Goal: Task Accomplishment & Management: Use online tool/utility

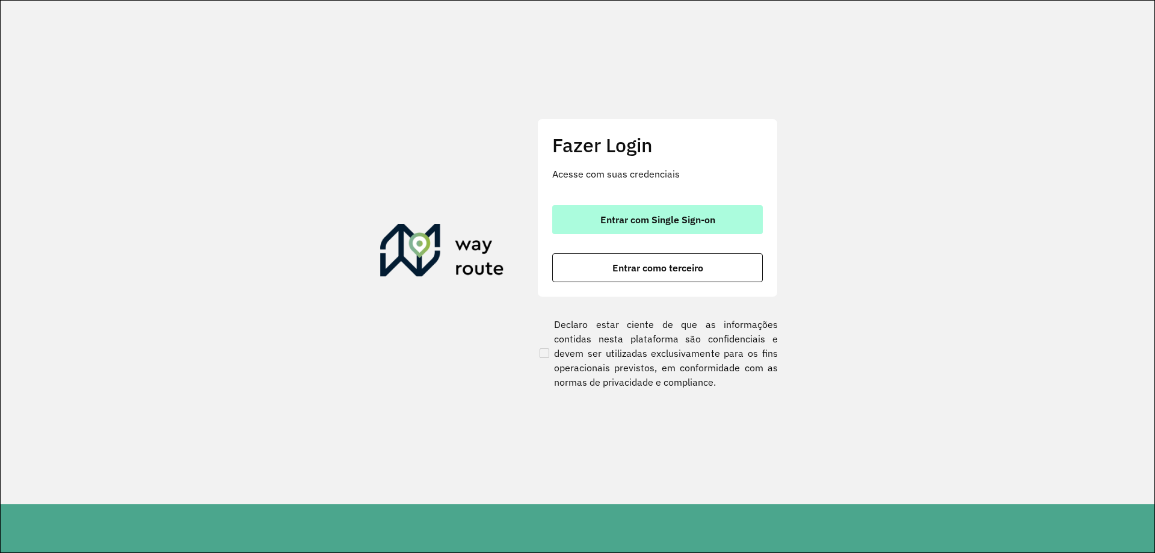
click at [635, 224] on span "Entrar com Single Sign-on" at bounding box center [657, 220] width 115 height 10
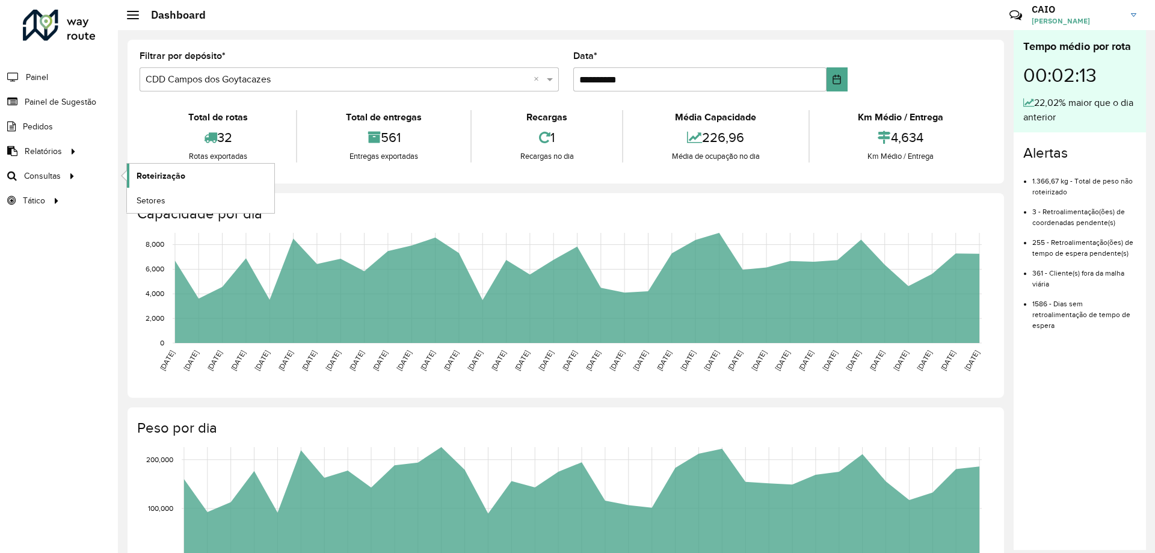
click at [147, 172] on span "Roteirização" at bounding box center [161, 176] width 49 height 13
drag, startPoint x: 1026, startPoint y: 150, endPoint x: 1073, endPoint y: 329, distance: 184.7
click at [1073, 329] on div "Alertas 1.366,67 kg - Total de peso não roteirizado 3 - Retroalimentação(ões) d…" at bounding box center [1080, 242] width 132 height 220
click at [1026, 319] on ul "1.366,67 kg - Total de peso não roteirizado 3 - Retroalimentação(ões) de coorde…" at bounding box center [1079, 249] width 113 height 164
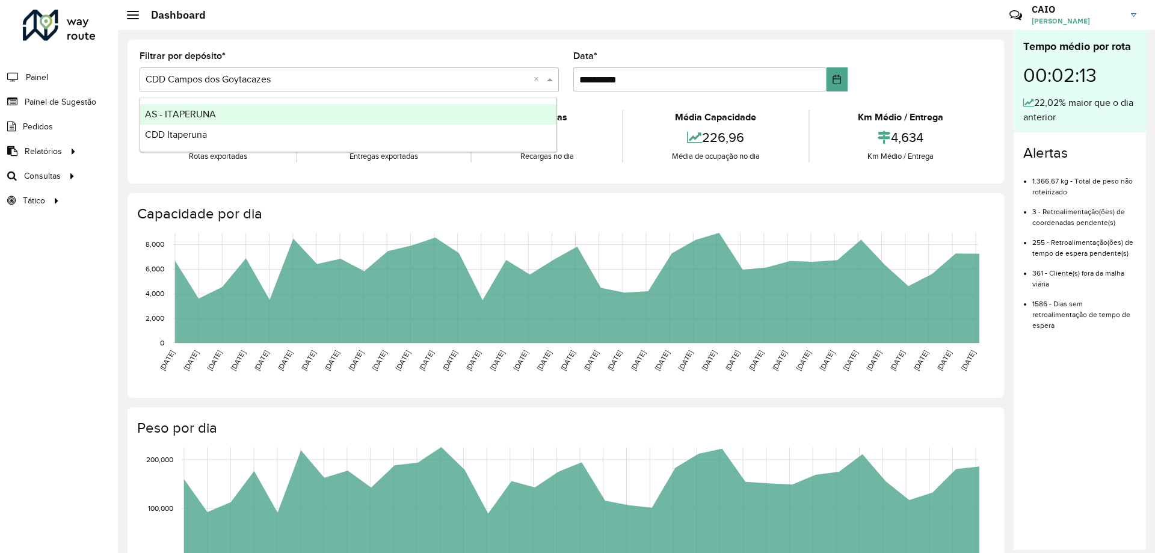
click at [544, 79] on span at bounding box center [551, 79] width 15 height 14
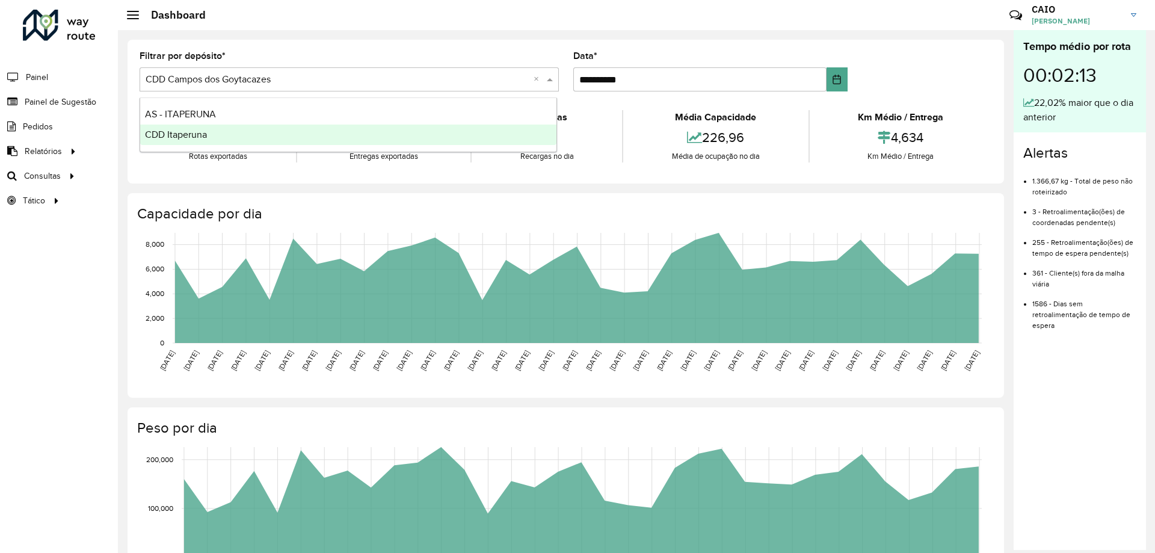
click at [164, 137] on span "CDD Itaperuna" at bounding box center [176, 134] width 62 height 10
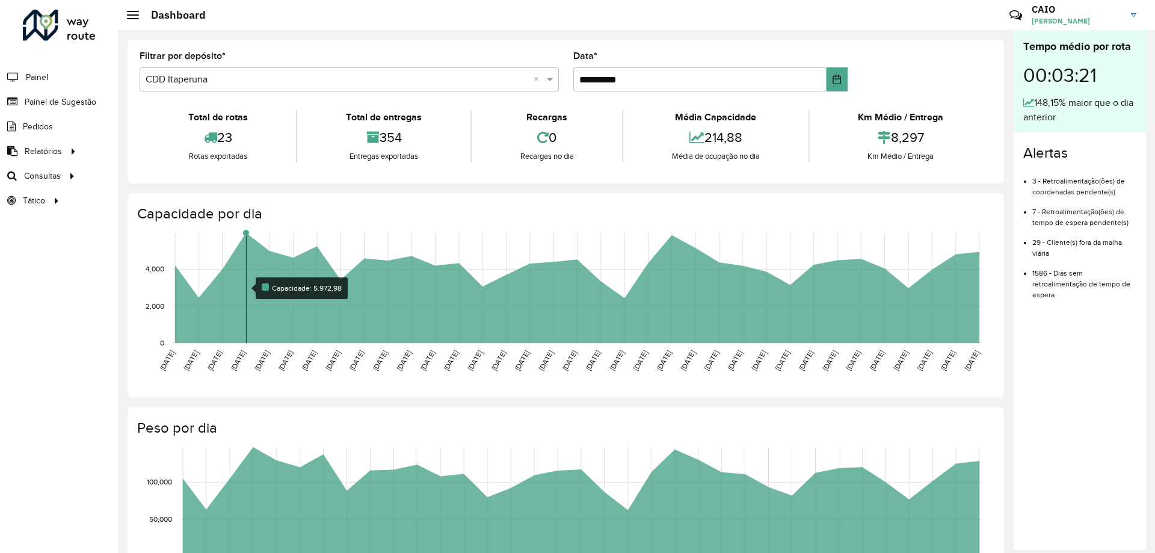
scroll to position [120, 0]
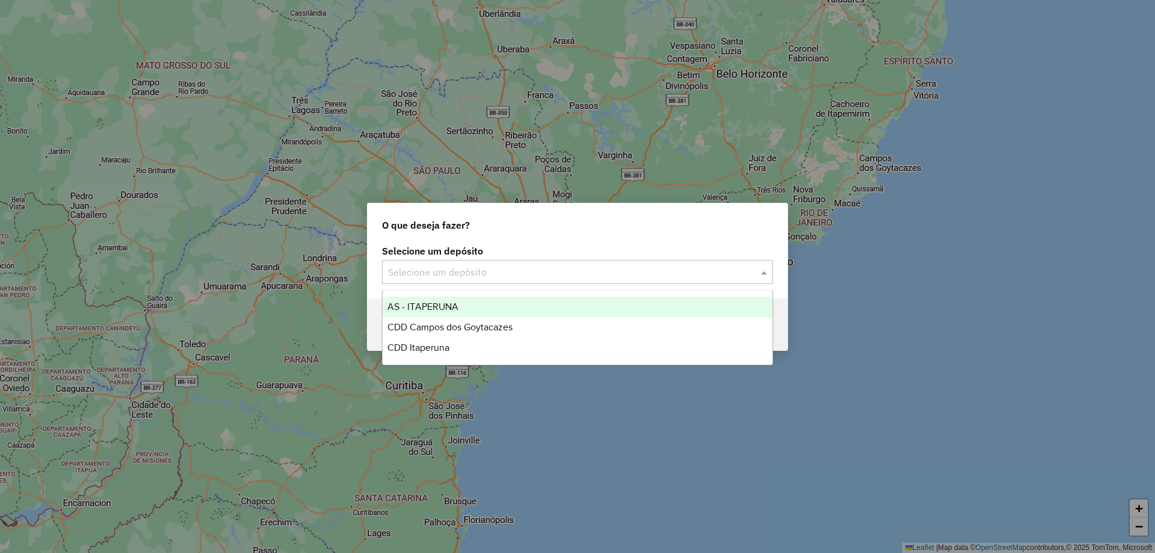
click at [586, 262] on div "Selecione um depósito" at bounding box center [577, 272] width 391 height 24
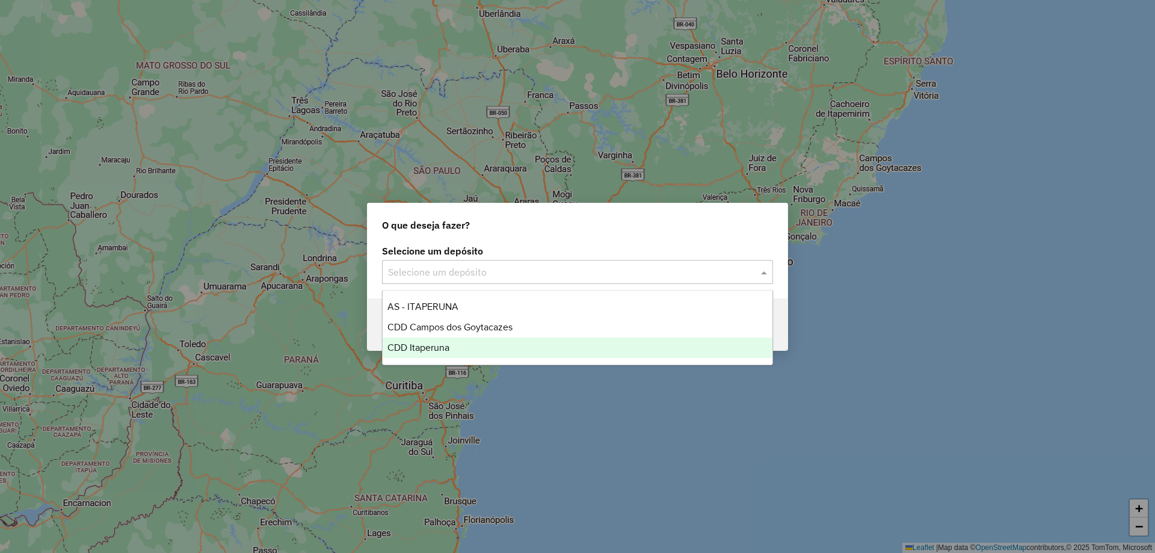
drag, startPoint x: 458, startPoint y: 362, endPoint x: 460, endPoint y: 407, distance: 45.2
click at [459, 408] on body "Aguarde... Pop-up bloqueado! Seu navegador bloqueou automáticamente a abertura …" at bounding box center [577, 276] width 1155 height 553
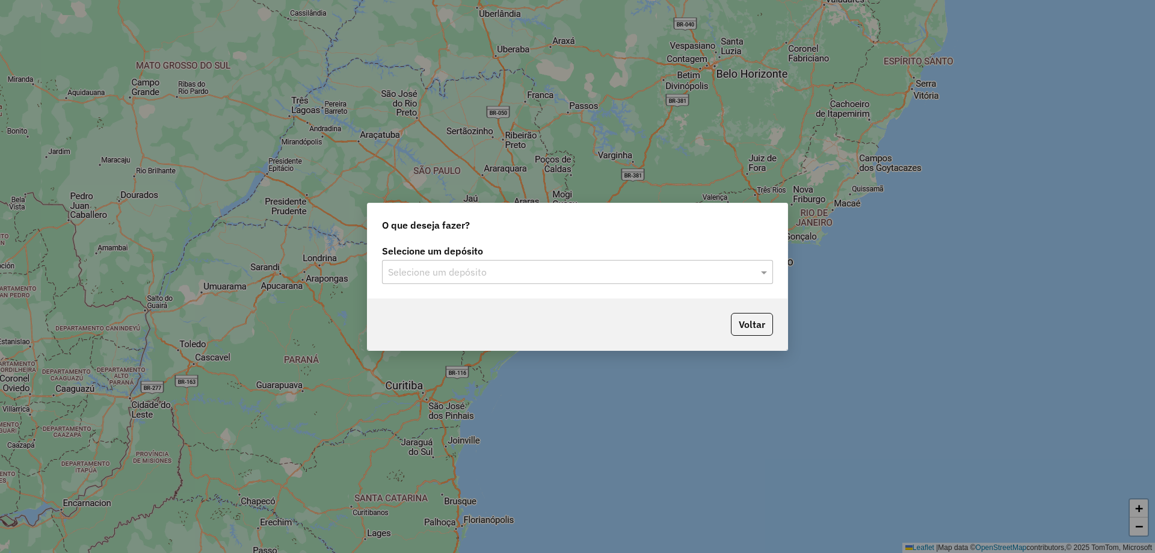
click at [455, 273] on input "text" at bounding box center [565, 272] width 355 height 14
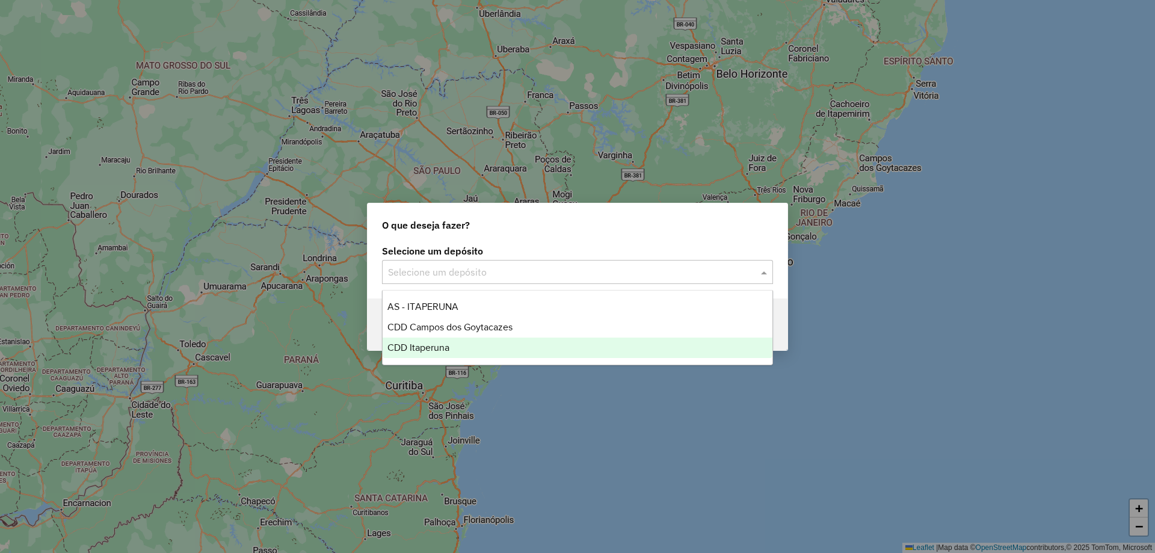
click at [434, 339] on div "CDD Itaperuna" at bounding box center [578, 347] width 390 height 20
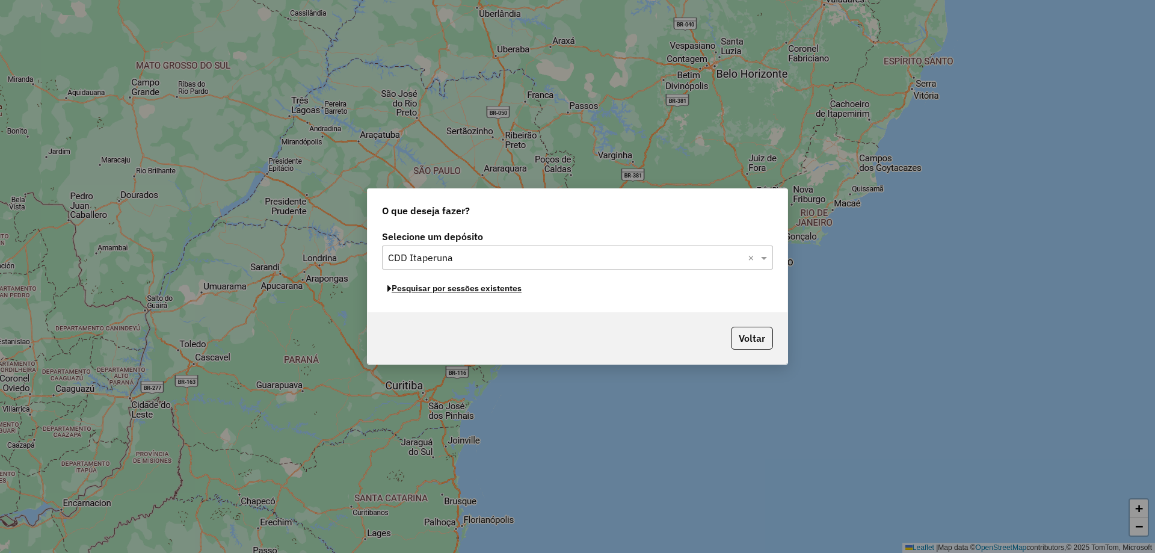
click at [469, 289] on button "Pesquisar por sessões existentes" at bounding box center [454, 288] width 145 height 19
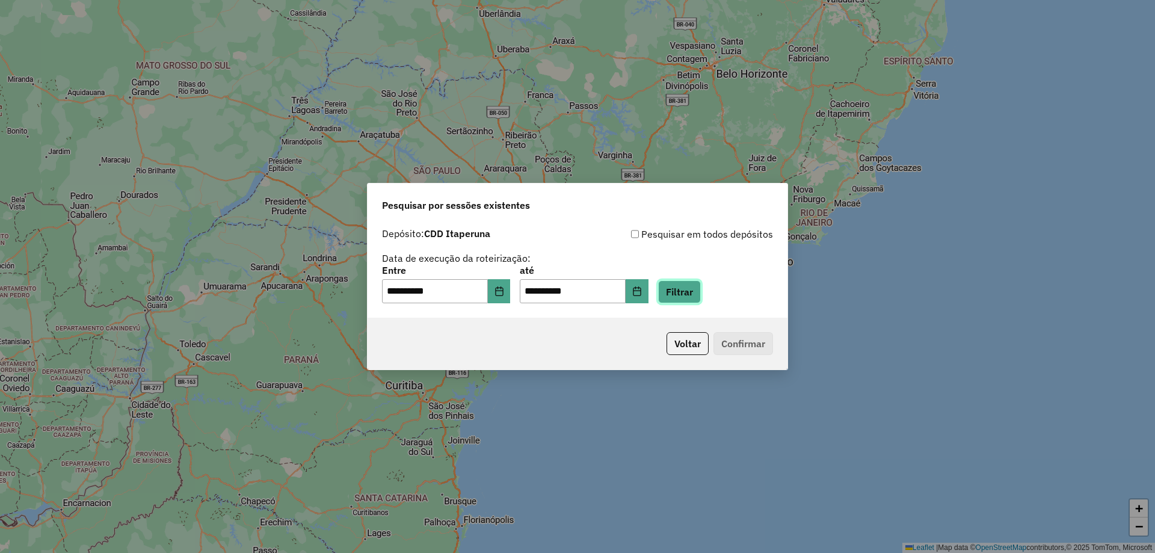
click at [701, 298] on button "Filtrar" at bounding box center [679, 291] width 43 height 23
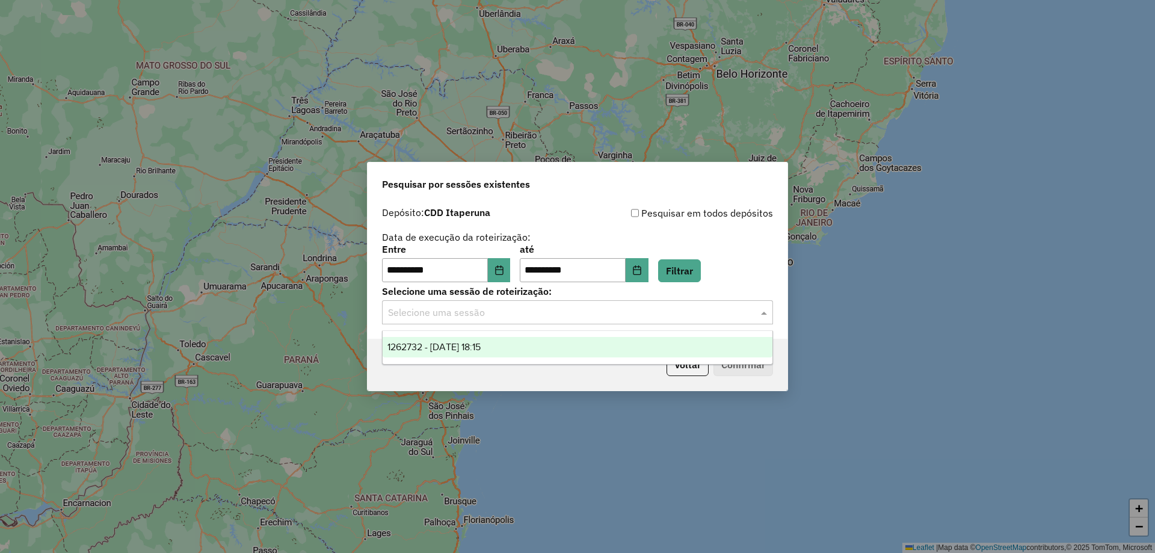
click at [630, 319] on div "Selecione uma sessão" at bounding box center [577, 312] width 391 height 24
click at [535, 344] on div "1262732 - 10/09/2025 18:15" at bounding box center [578, 347] width 390 height 20
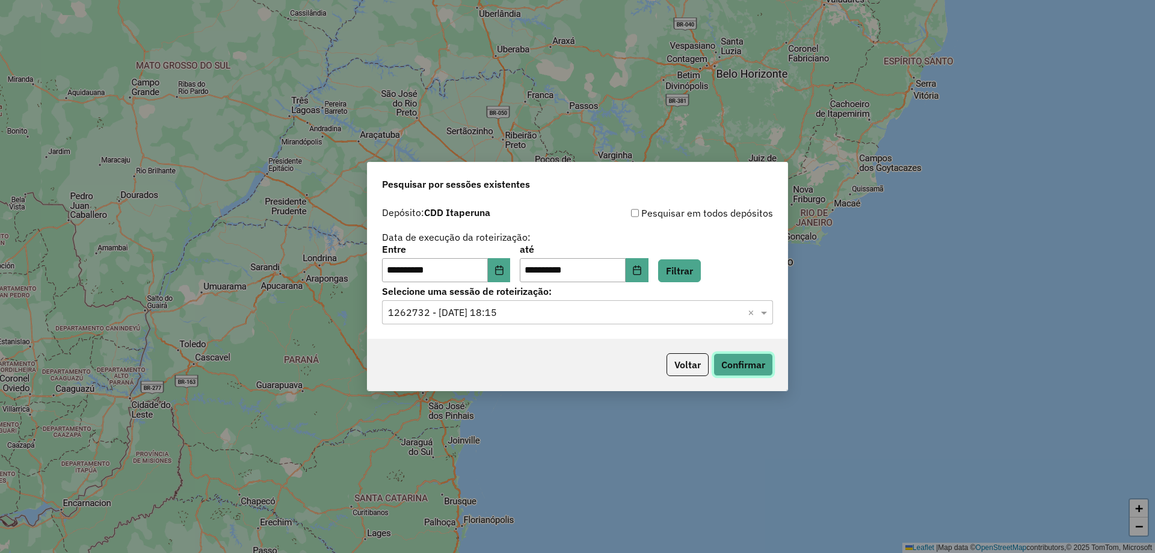
click at [740, 364] on button "Confirmar" at bounding box center [743, 364] width 60 height 23
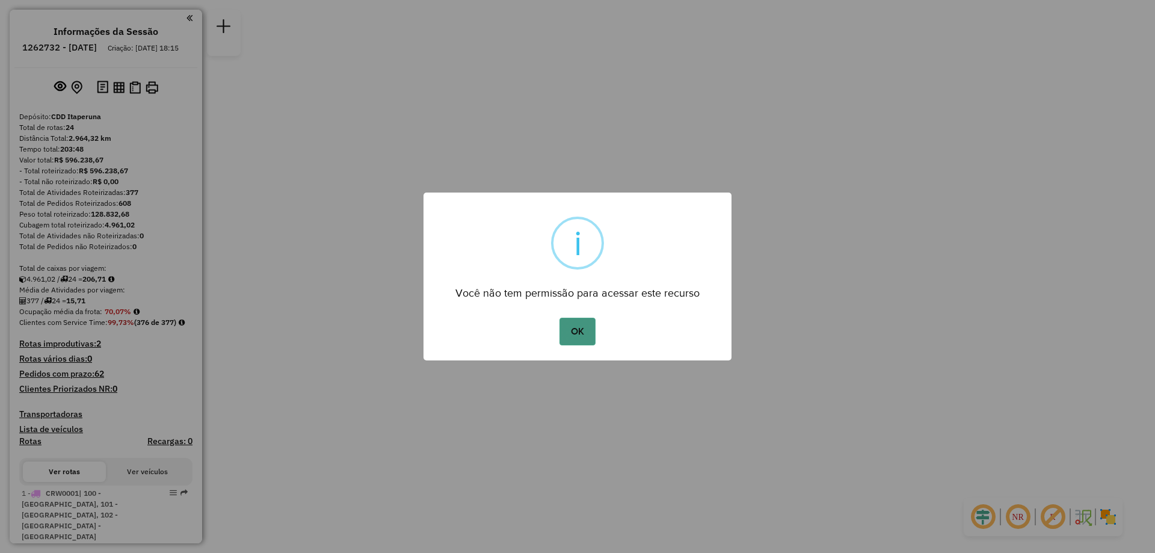
click at [585, 334] on button "OK" at bounding box center [576, 332] width 35 height 28
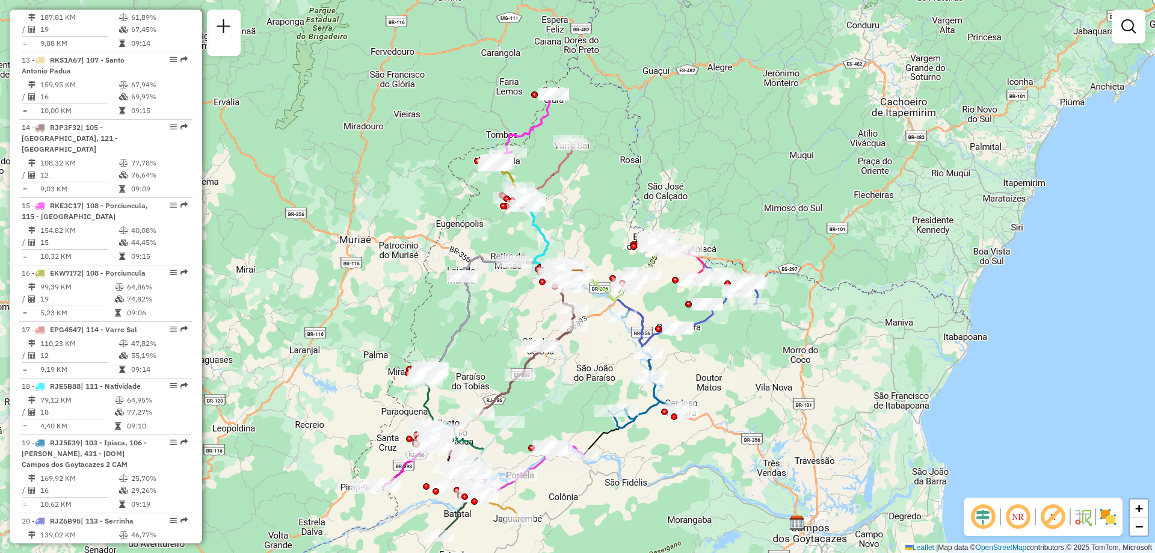
scroll to position [1323, 0]
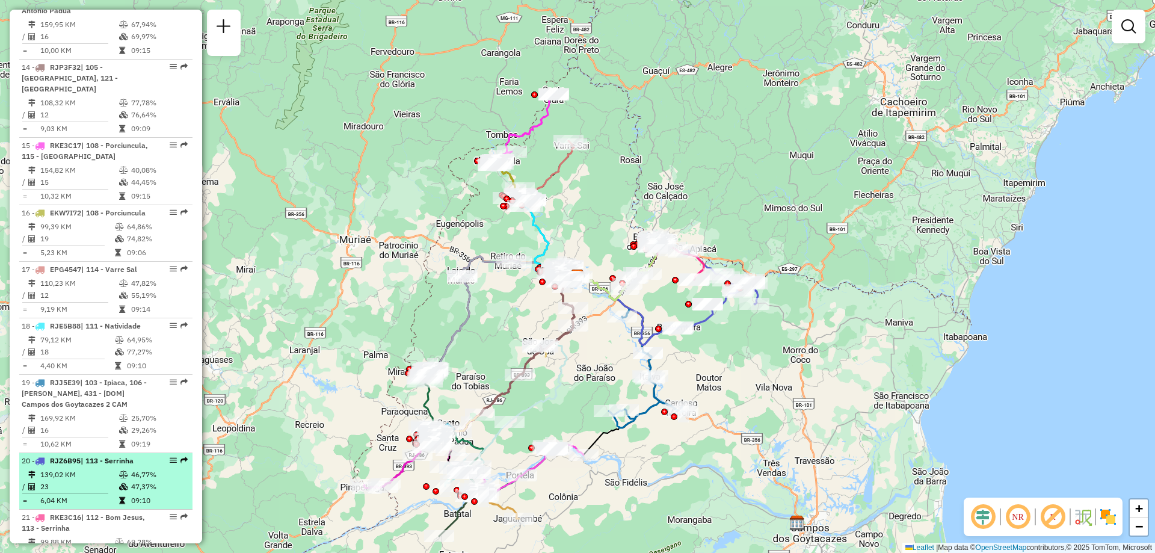
click at [88, 469] on td "139,02 KM" at bounding box center [79, 475] width 79 height 12
select select "**********"
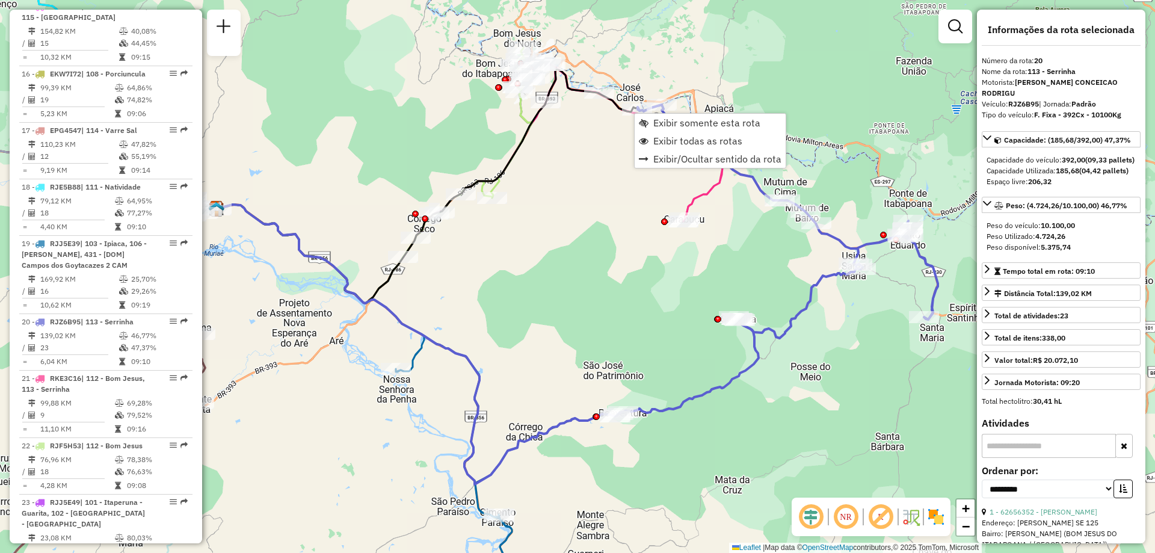
scroll to position [1547, 0]
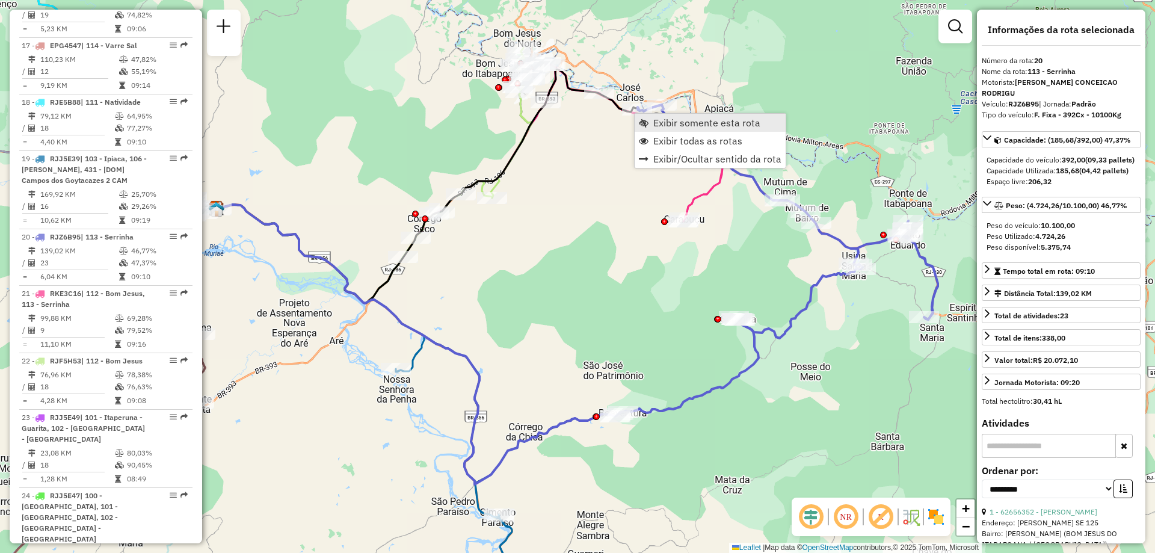
click at [657, 120] on span "Exibir somente esta rota" at bounding box center [706, 123] width 107 height 10
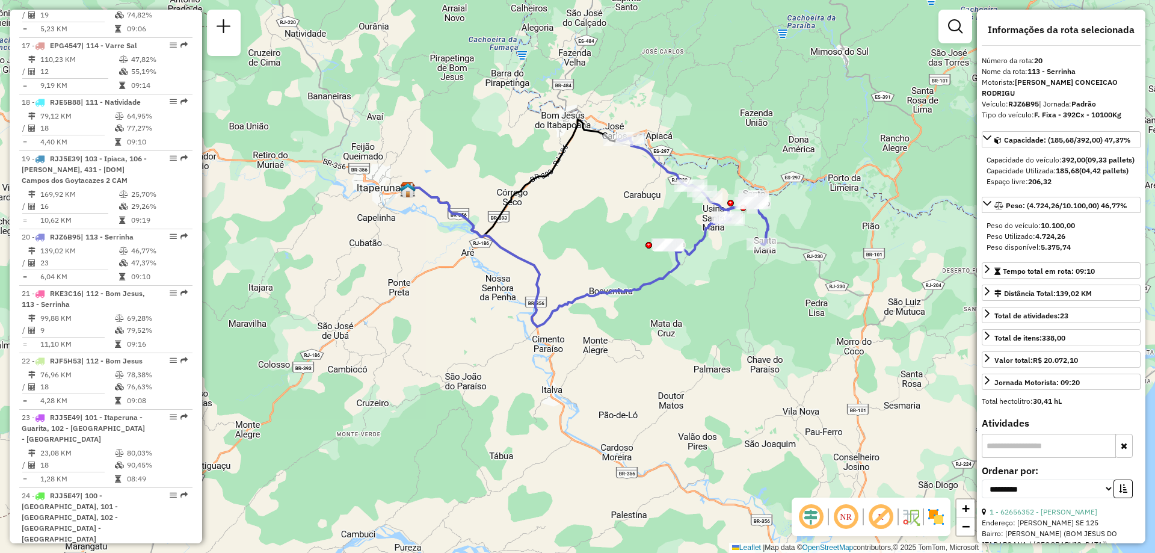
drag, startPoint x: 620, startPoint y: 233, endPoint x: 617, endPoint y: 221, distance: 12.9
click at [617, 221] on div "Janela de atendimento Grade de atendimento Capacidade Transportadoras Veículos …" at bounding box center [577, 276] width 1155 height 553
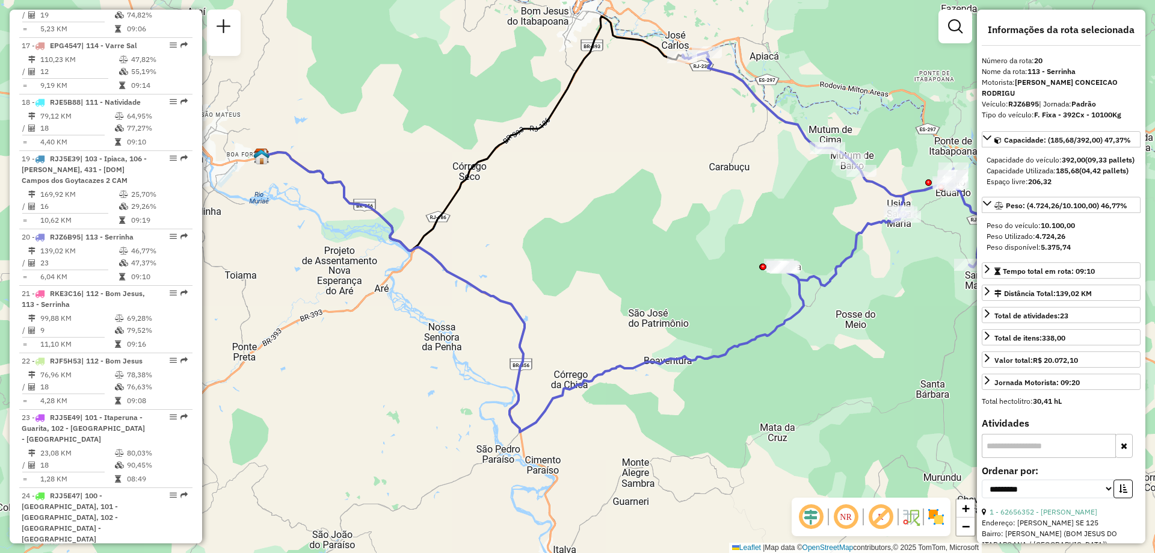
drag, startPoint x: 603, startPoint y: 226, endPoint x: 622, endPoint y: 223, distance: 19.6
click at [622, 223] on div "Janela de atendimento Grade de atendimento Capacidade Transportadoras Veículos …" at bounding box center [577, 276] width 1155 height 553
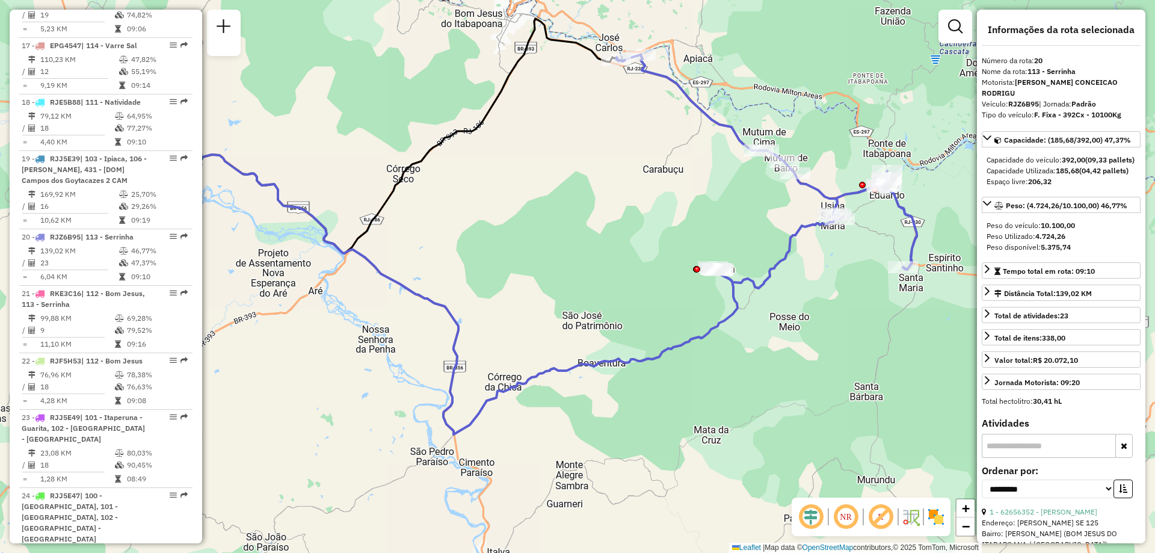
drag, startPoint x: 623, startPoint y: 218, endPoint x: 557, endPoint y: 221, distance: 66.2
click at [557, 221] on div "Janela de atendimento Grade de atendimento Capacidade Transportadoras Veículos …" at bounding box center [577, 276] width 1155 height 553
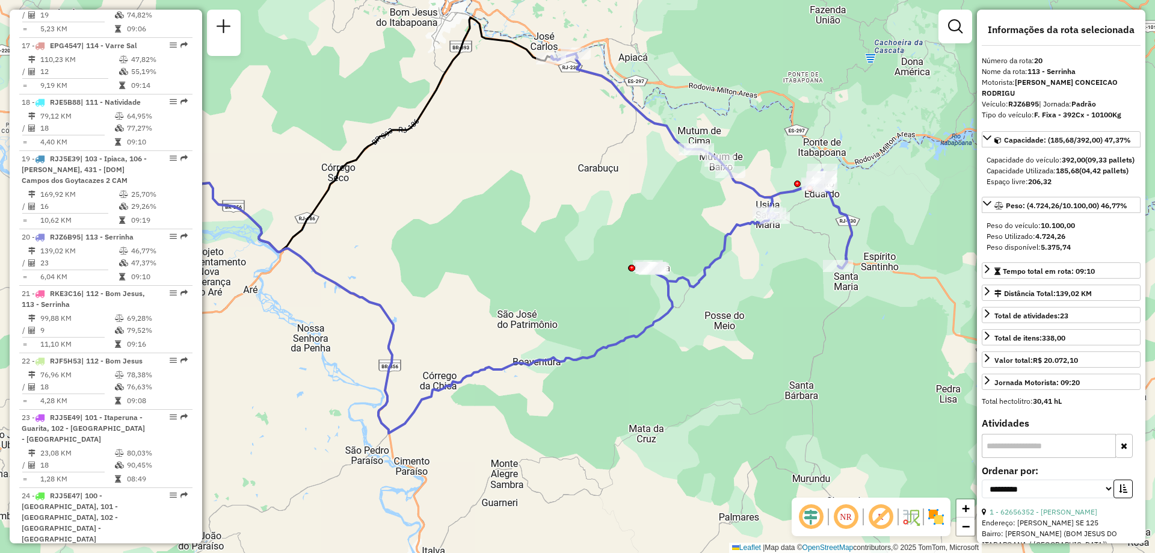
drag, startPoint x: 825, startPoint y: 247, endPoint x: 760, endPoint y: 245, distance: 65.0
click at [760, 245] on div "Janela de atendimento Grade de atendimento Capacidade Transportadoras Veículos …" at bounding box center [577, 276] width 1155 height 553
